Goal: Transaction & Acquisition: Purchase product/service

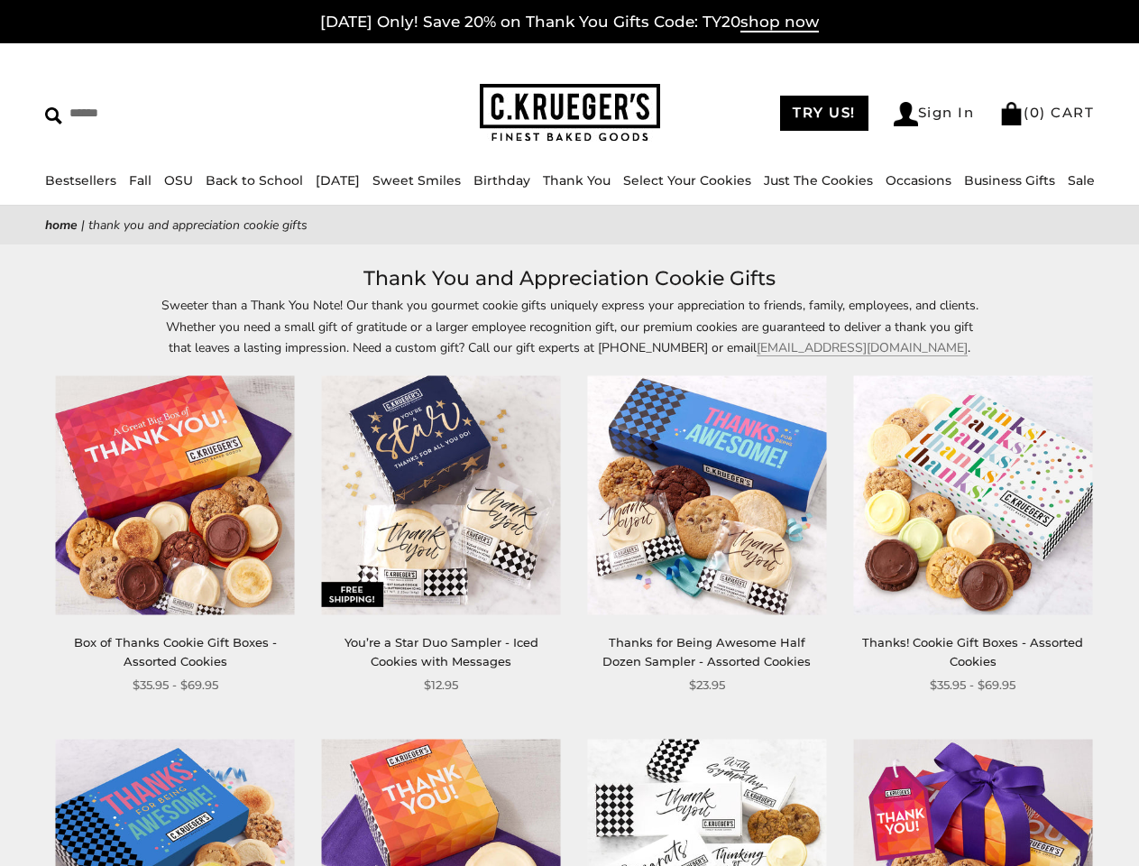
click at [569, 433] on div "**********" at bounding box center [693, 535] width 266 height 318
click at [165, 113] on input "Search" at bounding box center [165, 113] width 240 height 28
click at [923, 180] on link "Occasions" at bounding box center [919, 180] width 66 height 16
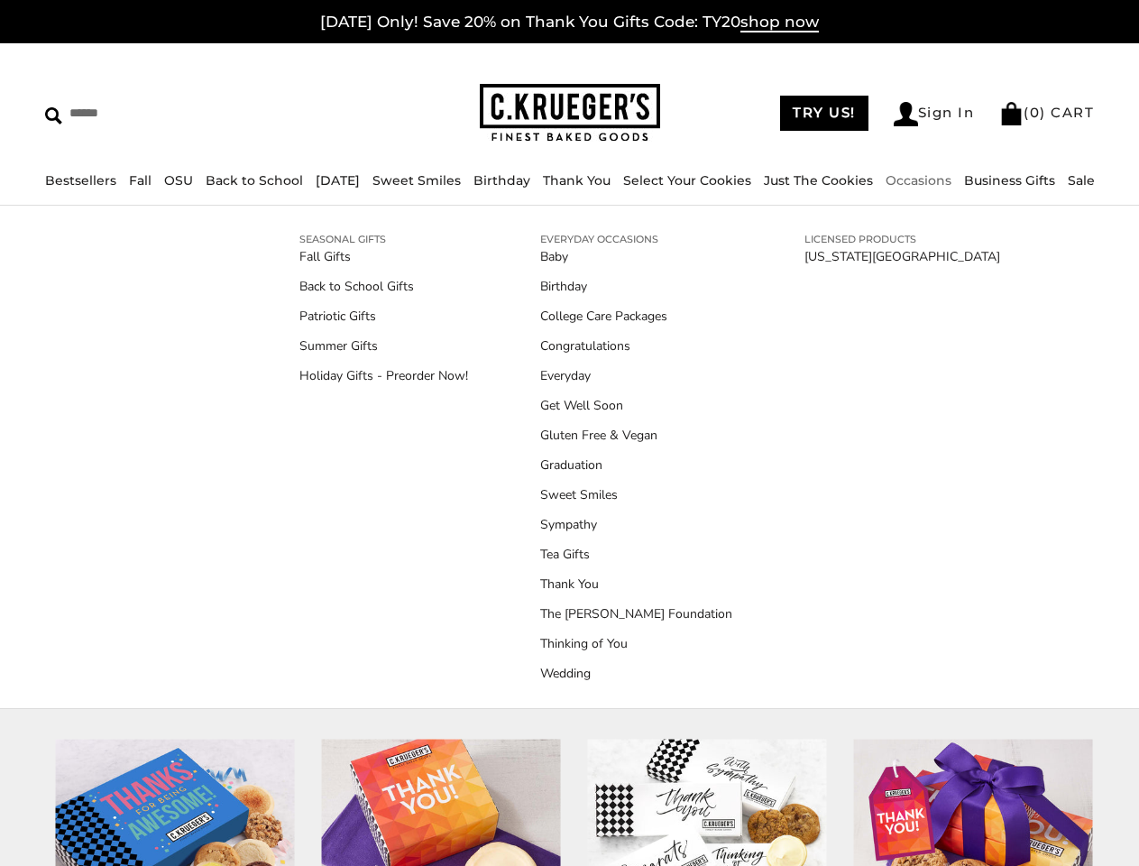
click at [569, 564] on ul "Baby Birthday College Care Packages Congratulations Everyday Get Well Soon Glut…" at bounding box center [636, 465] width 192 height 436
